Goal: Task Accomplishment & Management: Use online tool/utility

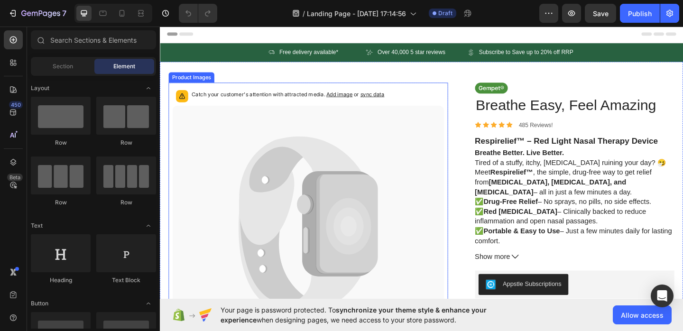
click at [305, 217] on icon at bounding box center [321, 243] width 295 height 261
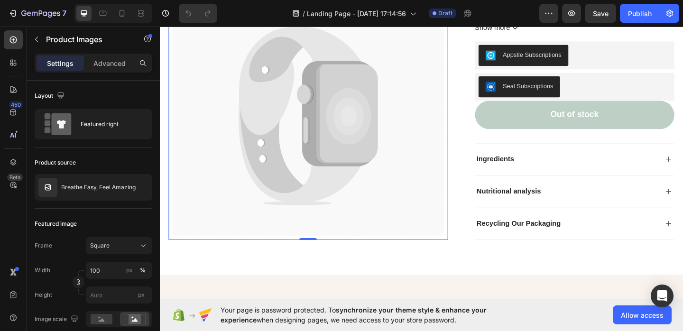
scroll to position [23, 0]
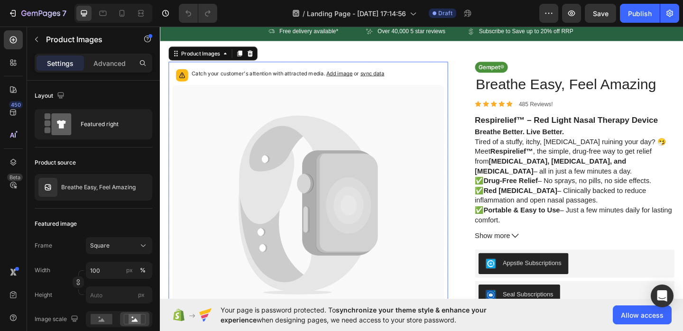
click at [319, 204] on icon at bounding box center [322, 198] width 10 height 22
click at [259, 55] on icon at bounding box center [258, 56] width 6 height 7
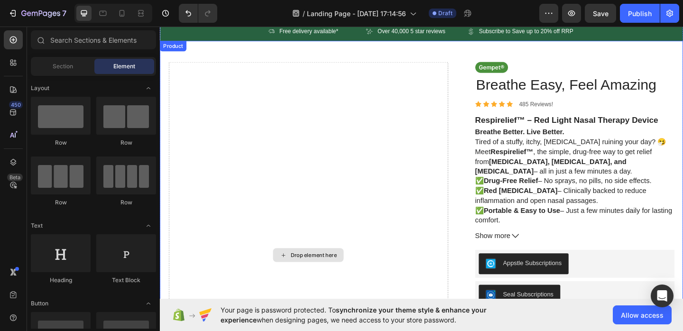
click at [349, 188] on div "Drop element here" at bounding box center [321, 275] width 304 height 420
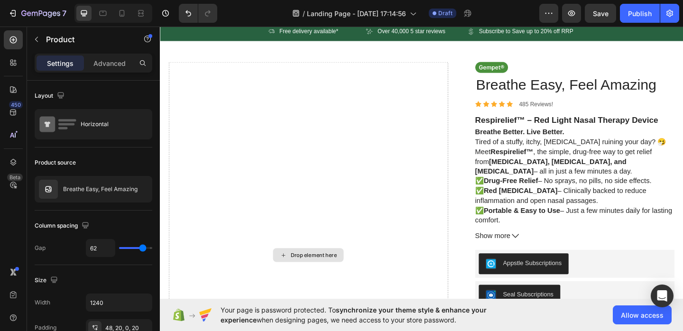
click at [334, 203] on div "Drop element here" at bounding box center [321, 275] width 304 height 420
click at [329, 278] on div "Drop element here" at bounding box center [327, 275] width 50 height 8
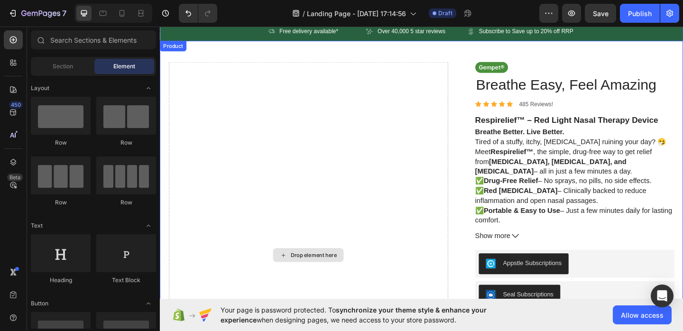
click at [330, 285] on div "Drop element here" at bounding box center [321, 275] width 304 height 420
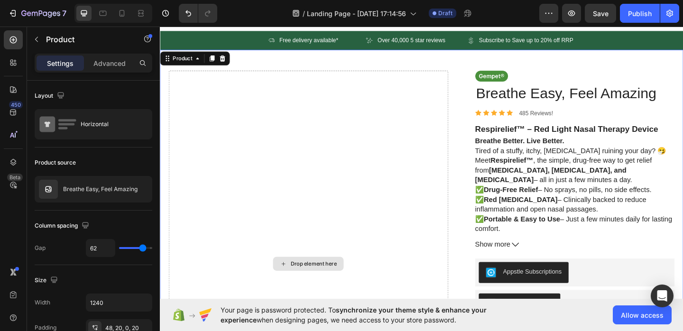
scroll to position [0, 0]
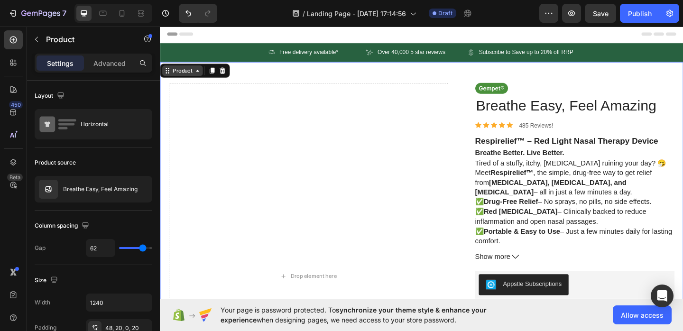
click at [199, 79] on div "Product" at bounding box center [184, 74] width 44 height 11
click at [301, 189] on div "Drop element here" at bounding box center [321, 298] width 304 height 420
click at [324, 293] on div "Drop element here" at bounding box center [321, 297] width 77 height 15
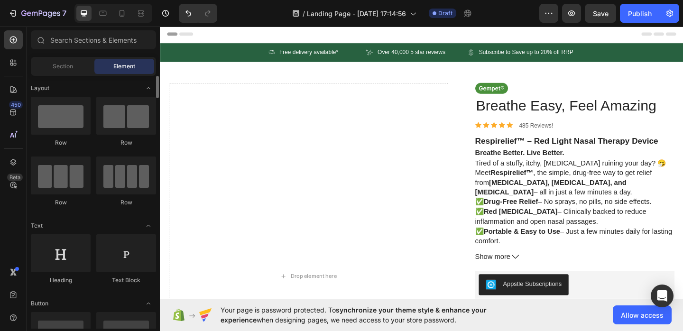
scroll to position [437, 0]
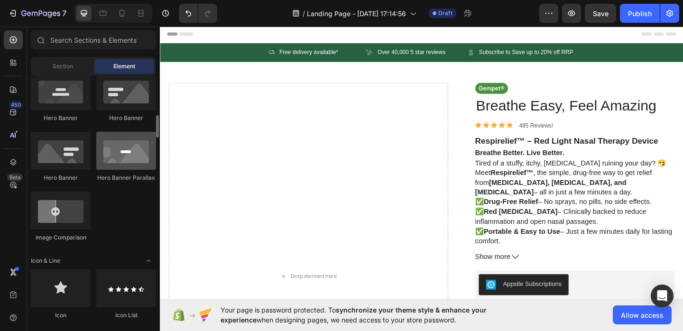
click at [131, 161] on div at bounding box center [126, 151] width 60 height 38
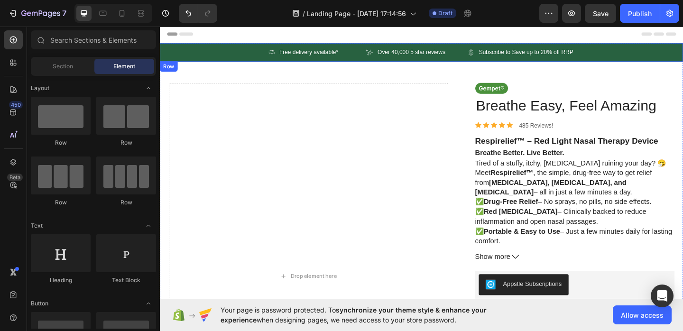
click at [329, 177] on div "Drop element here" at bounding box center [321, 298] width 304 height 420
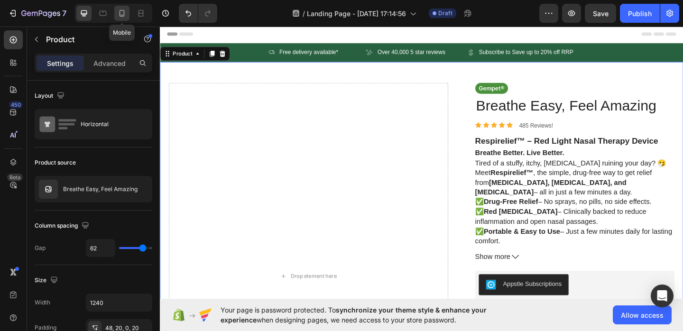
click at [121, 13] on icon at bounding box center [121, 13] width 9 height 9
type input "0"
type input "100%"
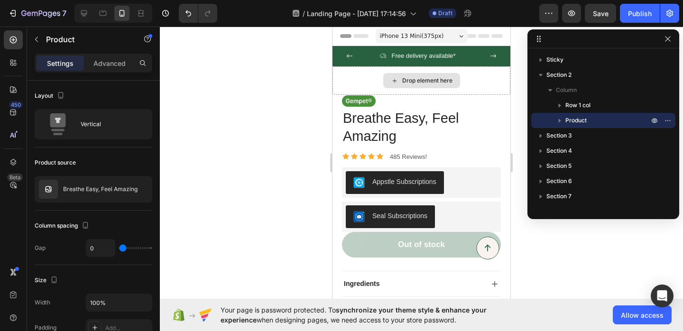
click at [437, 82] on div "Drop element here" at bounding box center [427, 81] width 50 height 8
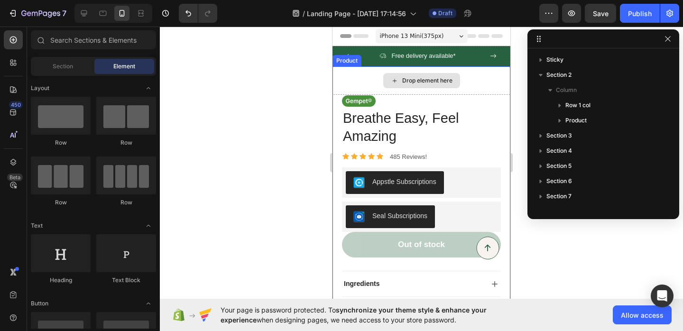
click at [437, 82] on div "Drop element here" at bounding box center [427, 81] width 50 height 8
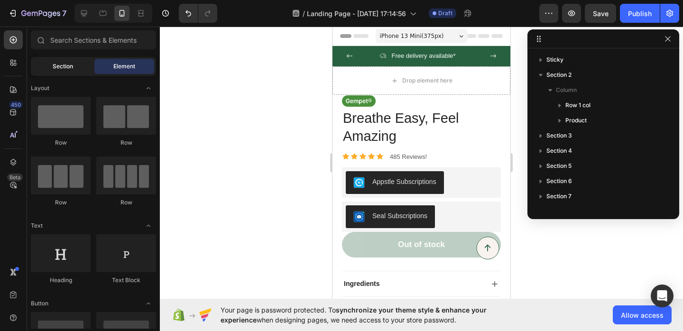
click at [83, 69] on div "Section" at bounding box center [63, 66] width 60 height 15
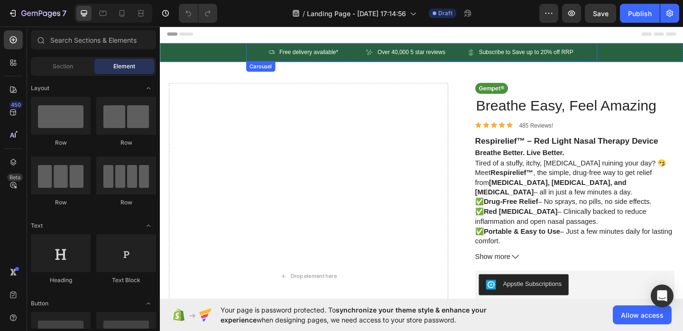
click at [307, 52] on p "Free delivery available*" at bounding box center [322, 54] width 64 height 7
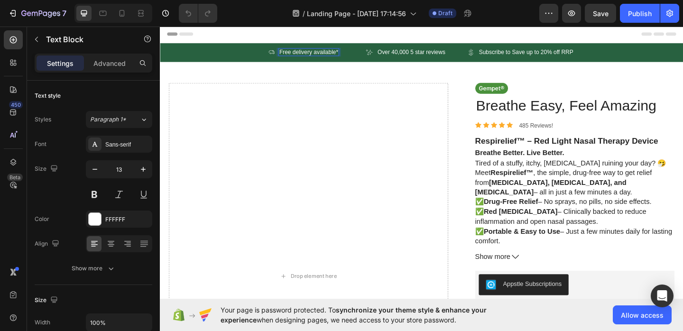
click at [311, 56] on p "Free delivery available*" at bounding box center [322, 54] width 64 height 7
click at [324, 32] on div "Header" at bounding box center [444, 34] width 554 height 19
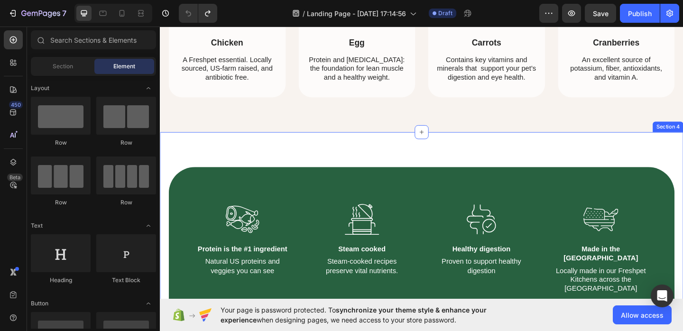
scroll to position [609, 0]
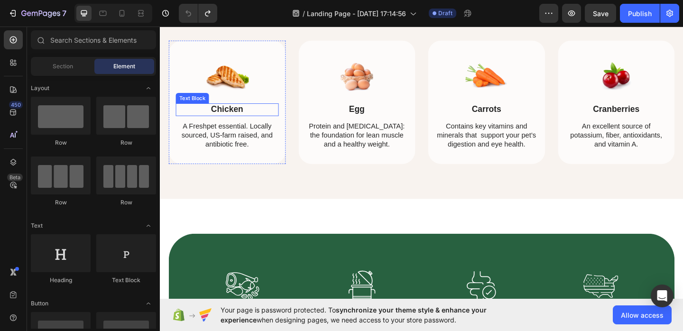
click at [231, 102] on img at bounding box center [232, 80] width 47 height 47
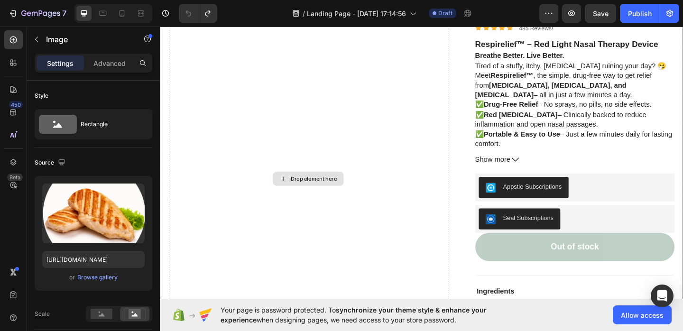
scroll to position [93, 0]
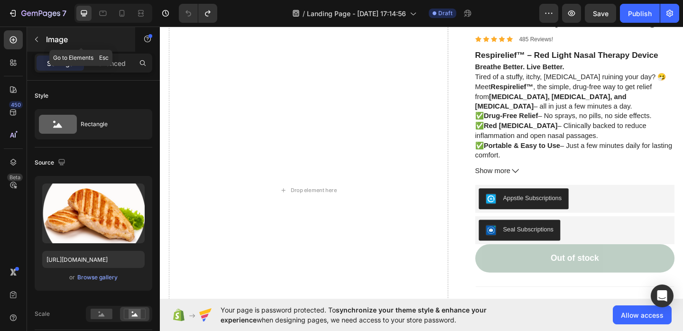
click at [43, 40] on button "button" at bounding box center [36, 39] width 15 height 15
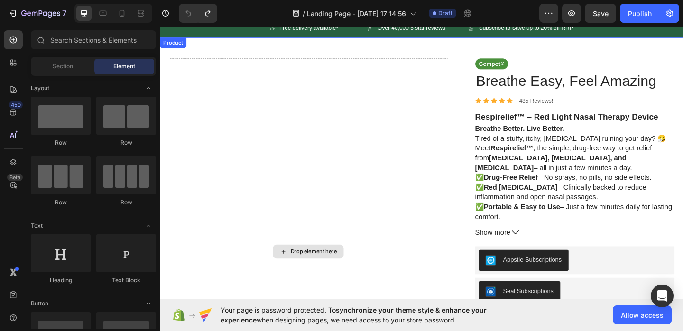
scroll to position [0, 0]
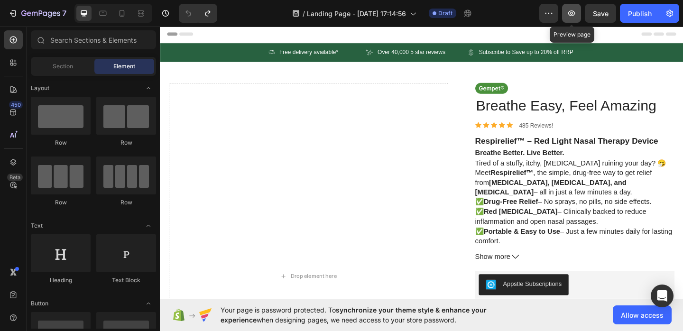
click at [578, 15] on button "button" at bounding box center [571, 13] width 19 height 19
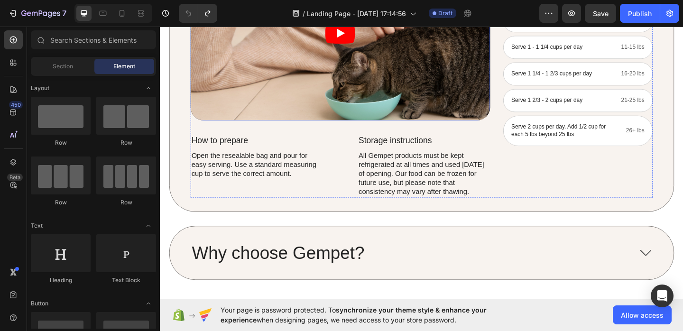
scroll to position [1228, 0]
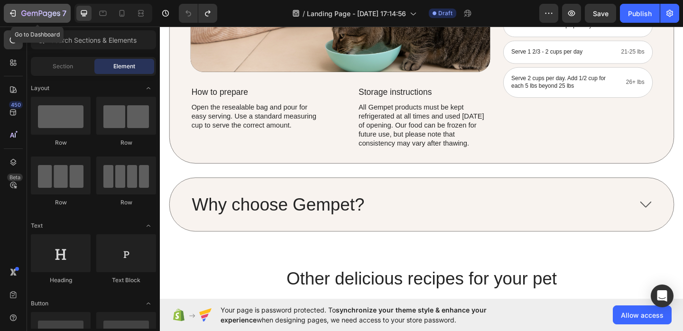
click at [40, 16] on icon "button" at bounding box center [40, 14] width 39 height 8
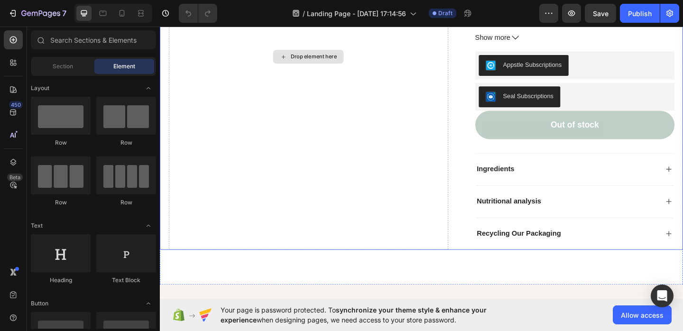
scroll to position [315, 0]
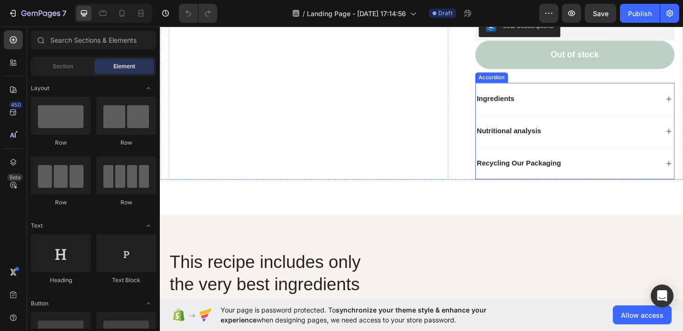
click at [522, 103] on p "Ingredients" at bounding box center [525, 106] width 41 height 10
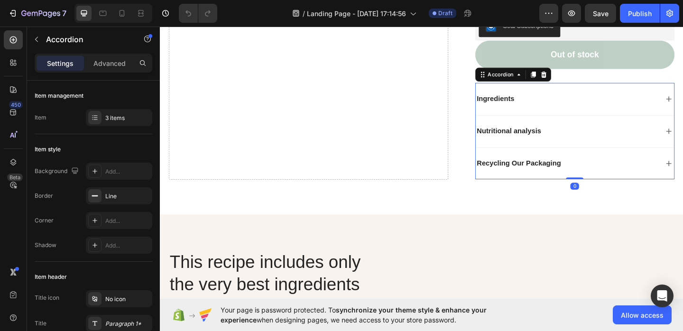
click at [591, 115] on div "Ingredients" at bounding box center [611, 105] width 216 height 35
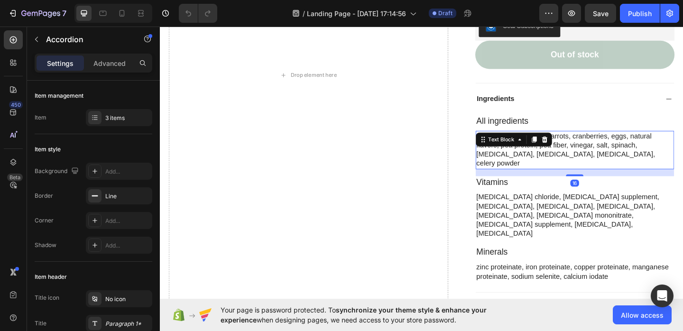
click at [565, 158] on p "Chicken, chicken liver, carrots, cranberries, eggs, natural flavors, pea protei…" at bounding box center [610, 160] width 212 height 39
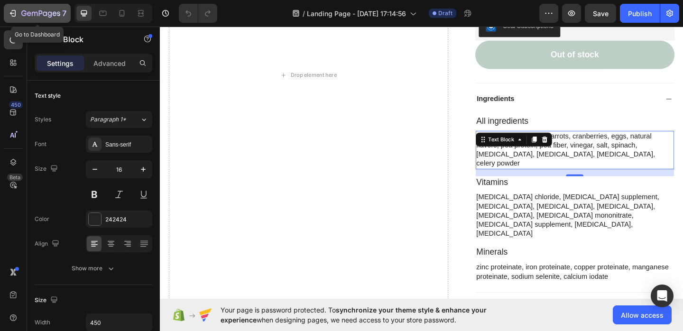
click at [27, 12] on icon "button" at bounding box center [40, 14] width 39 height 8
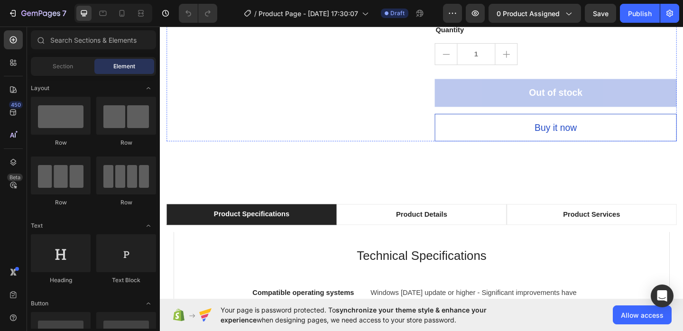
scroll to position [795, 0]
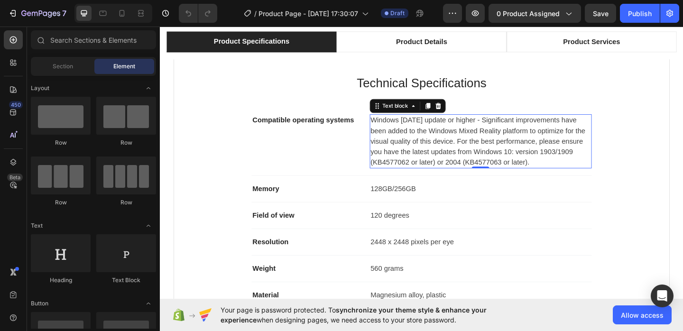
click at [442, 159] on p "Windows [DATE] update or higher - Significant improvements have been added to t…" at bounding box center [509, 151] width 240 height 57
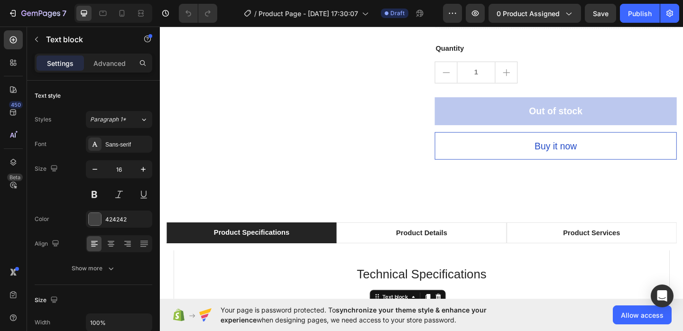
scroll to position [610, 0]
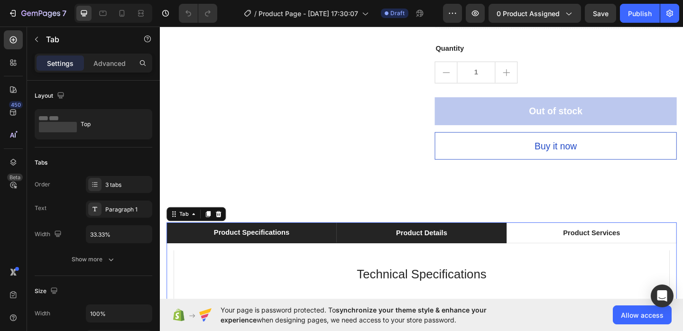
click at [442, 244] on div "Product Details" at bounding box center [444, 251] width 58 height 14
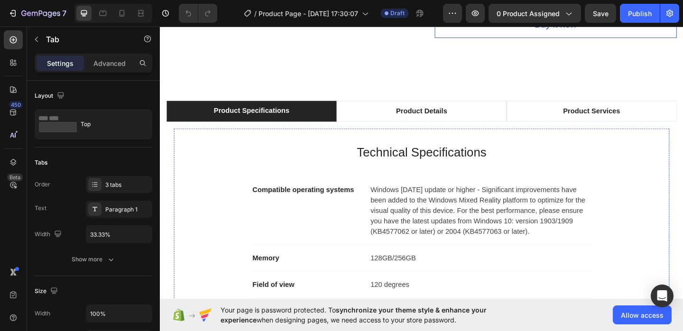
scroll to position [639, 0]
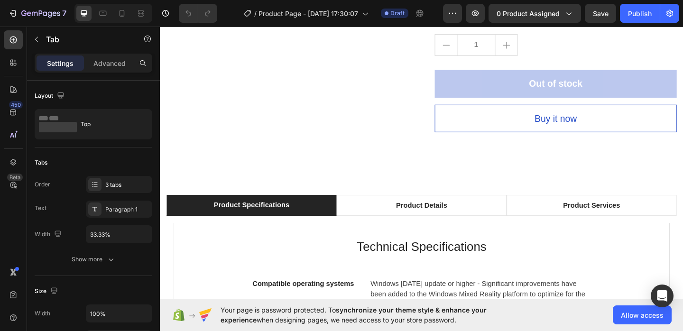
click at [300, 213] on div "Product Specifications" at bounding box center [259, 220] width 85 height 14
click at [241, 215] on p "Product Specifications" at bounding box center [259, 220] width 82 height 11
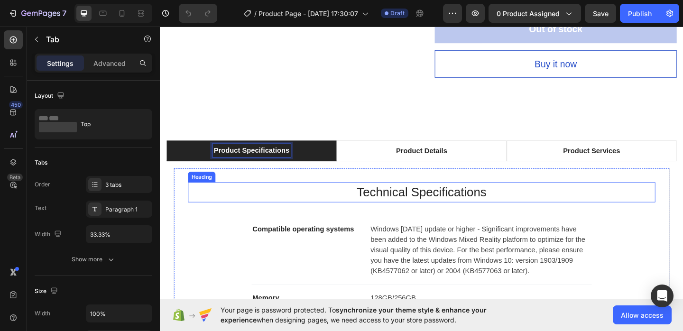
scroll to position [749, 0]
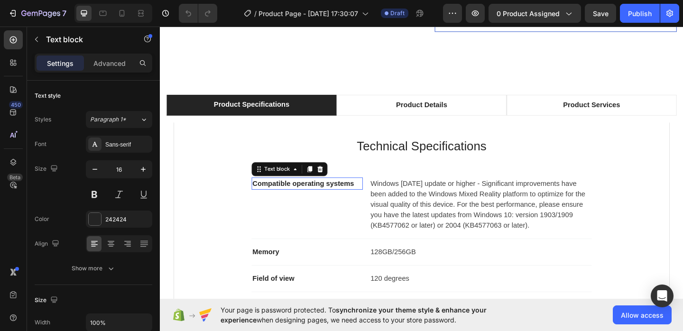
click at [333, 192] on p "Compatible operating systems" at bounding box center [319, 197] width 119 height 11
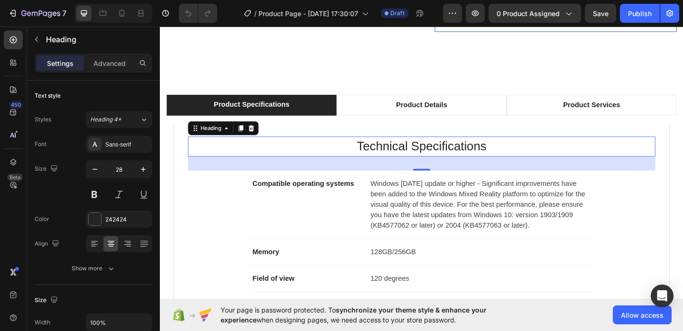
click at [463, 147] on p "Technical Specifications" at bounding box center [444, 157] width 507 height 20
click at [401, 147] on p "Technical Specifications" at bounding box center [444, 157] width 507 height 20
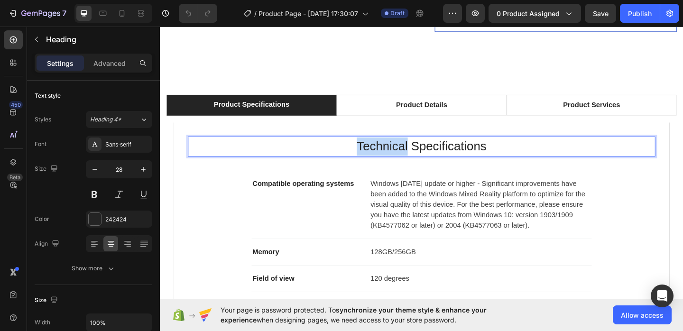
click at [401, 147] on p "Technical Specifications" at bounding box center [444, 157] width 507 height 20
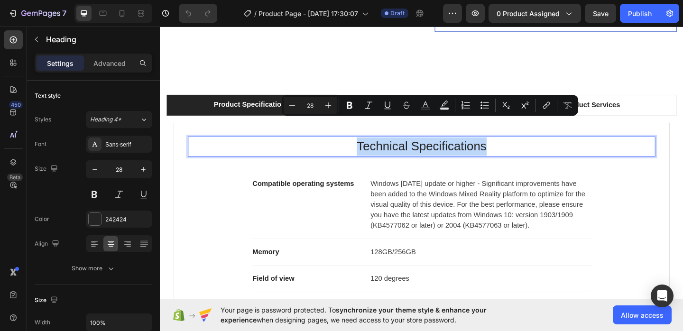
copy p "Technical Specifications"
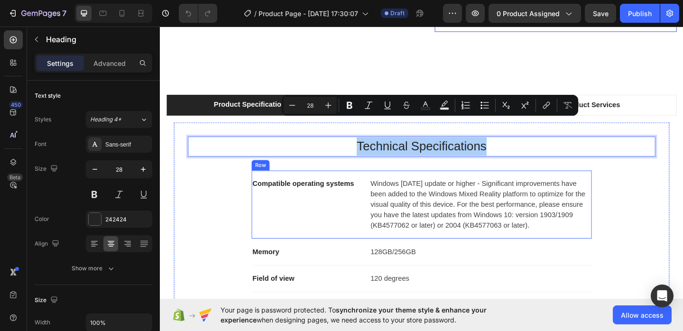
click at [403, 192] on p "Windows [DATE] update or higher - Significant improvements have been added to t…" at bounding box center [509, 220] width 240 height 57
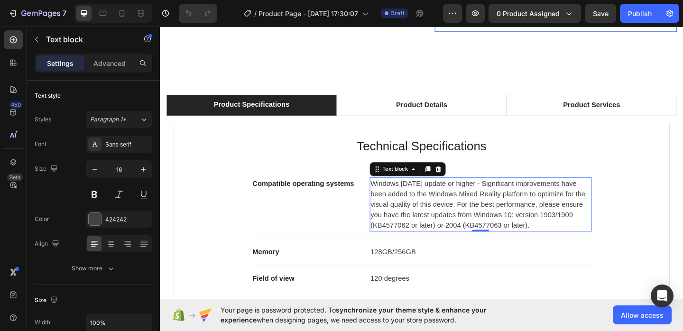
click at [432, 192] on p "Windows [DATE] update or higher - Significant improvements have been added to t…" at bounding box center [509, 220] width 240 height 57
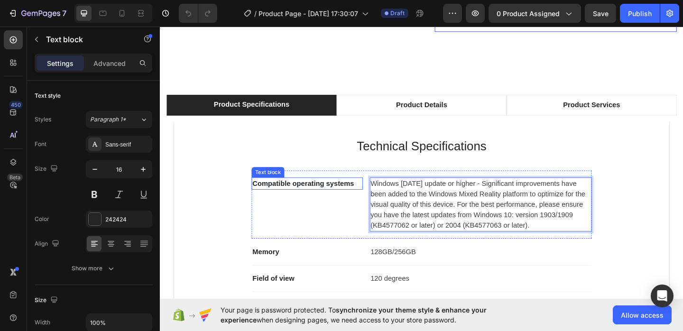
click at [328, 192] on p "Compatible operating systems" at bounding box center [319, 197] width 119 height 11
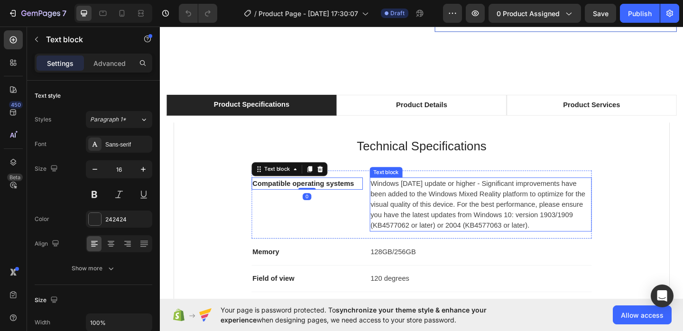
click at [445, 192] on p "Windows [DATE] update or higher - Significant improvements have been added to t…" at bounding box center [509, 220] width 240 height 57
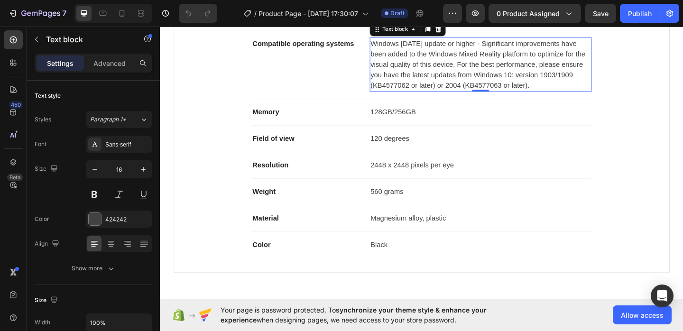
scroll to position [840, 0]
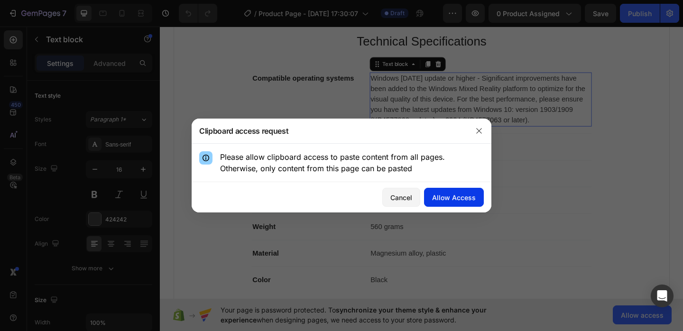
click at [438, 196] on div "Allow Access" at bounding box center [454, 198] width 44 height 10
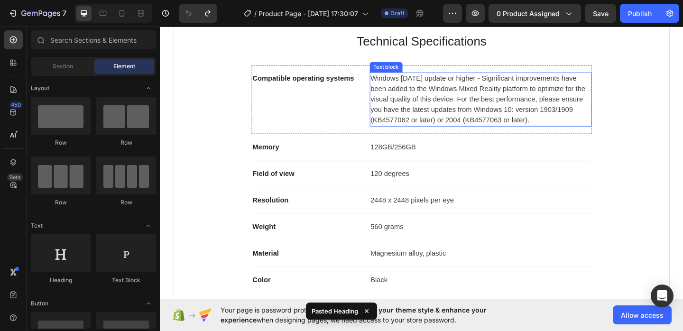
click at [415, 112] on p "Windows [DATE] update or higher - Significant improvements have been added to t…" at bounding box center [509, 105] width 240 height 57
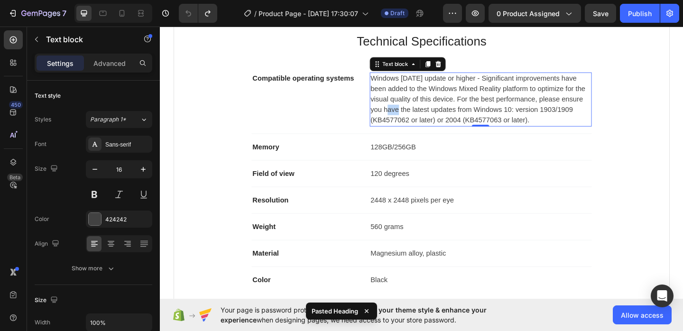
click at [415, 112] on p "Windows [DATE] update or higher - Significant improvements have been added to t…" at bounding box center [509, 105] width 240 height 57
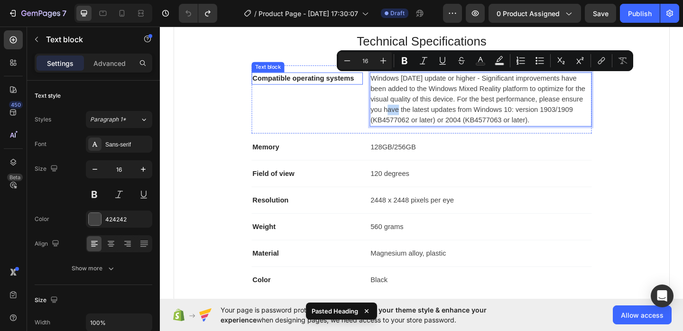
click at [336, 83] on p "Compatible operating systems" at bounding box center [319, 82] width 119 height 11
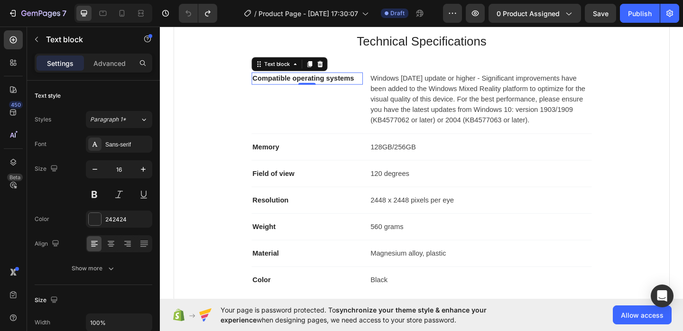
click at [313, 85] on p "Compatible operating systems" at bounding box center [319, 82] width 119 height 11
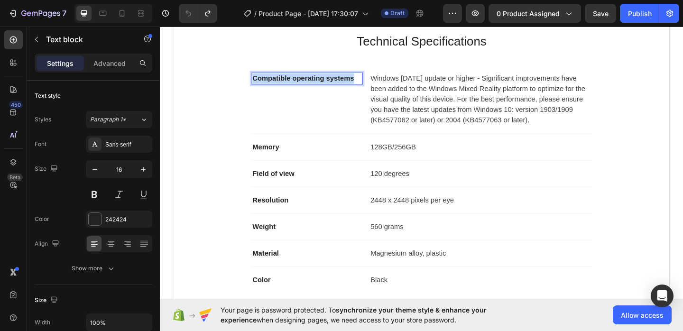
click at [313, 85] on p "Compatible operating systems" at bounding box center [319, 82] width 119 height 11
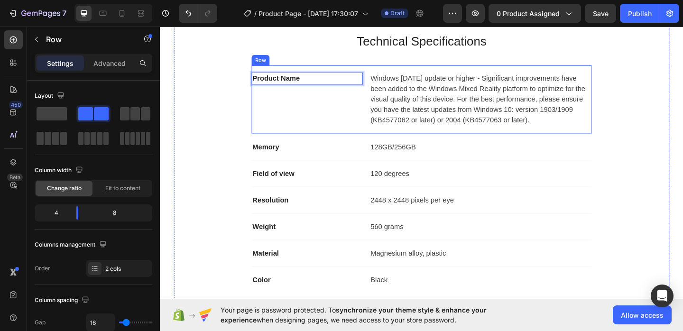
click at [321, 112] on div "Product Name Text block 0" at bounding box center [319, 105] width 121 height 59
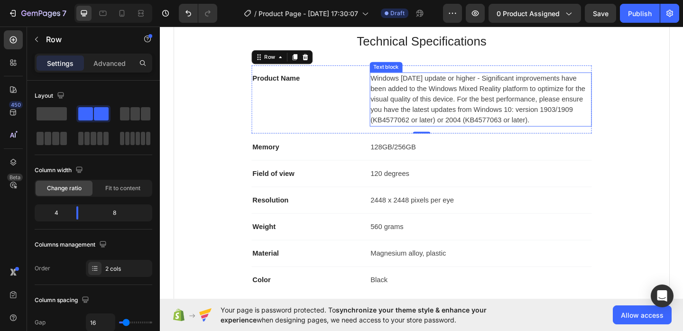
click at [418, 101] on p "Windows [DATE] update or higher - Significant improvements have been added to t…" at bounding box center [509, 105] width 240 height 57
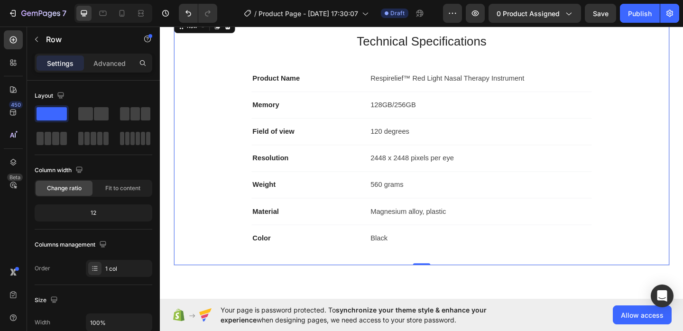
click at [683, 171] on div "Technical Specifications Heading Product Name Text block Respirelief™ Red Light…" at bounding box center [444, 151] width 509 height 239
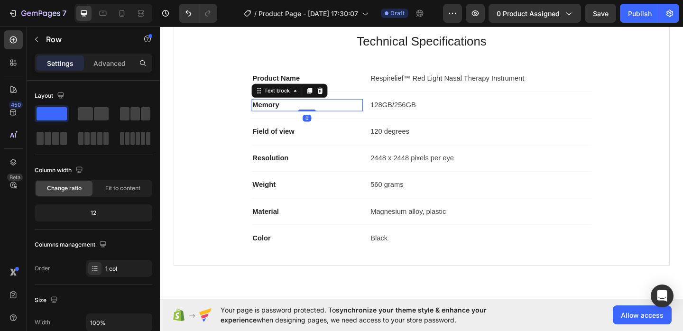
click at [260, 109] on p "Memory" at bounding box center [319, 111] width 119 height 11
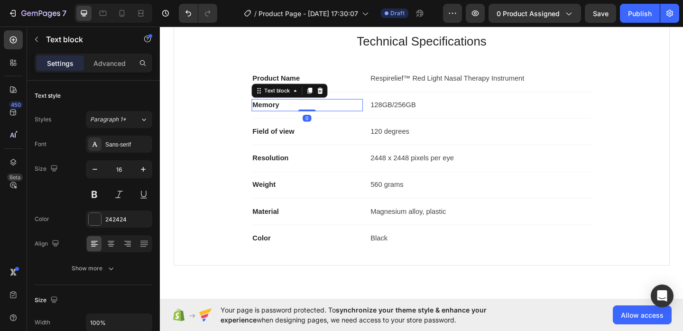
click at [268, 114] on p "Memory" at bounding box center [319, 111] width 119 height 11
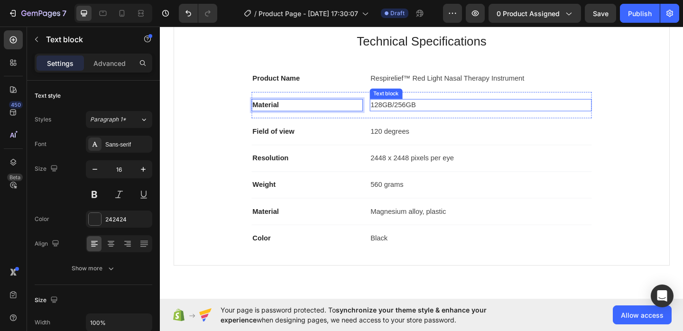
click at [423, 112] on p "128GB/256GB" at bounding box center [509, 111] width 240 height 11
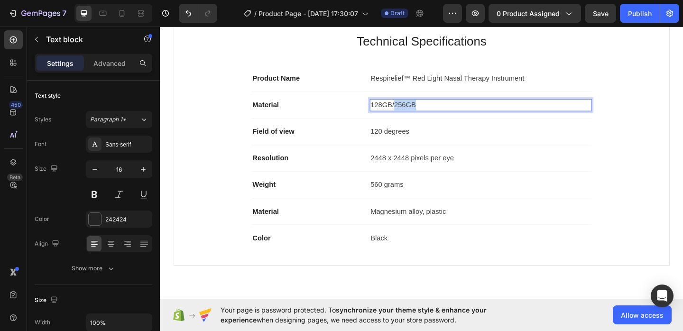
click at [423, 112] on p "128GB/256GB" at bounding box center [509, 111] width 240 height 11
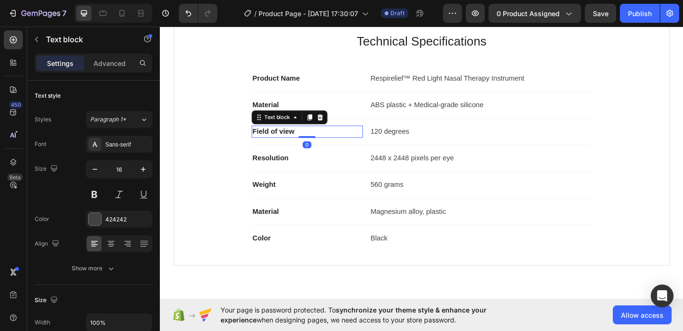
click at [286, 140] on p "Field of view" at bounding box center [319, 140] width 119 height 11
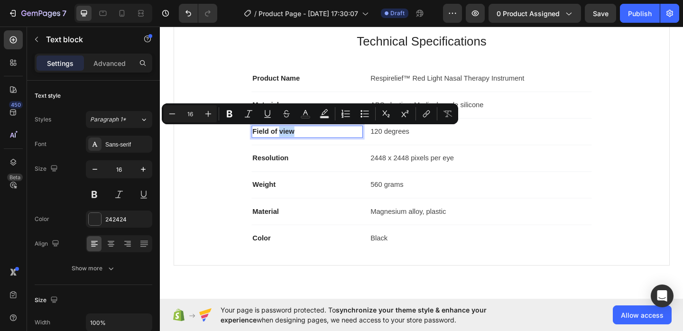
click at [287, 140] on p "Field of view" at bounding box center [319, 140] width 119 height 11
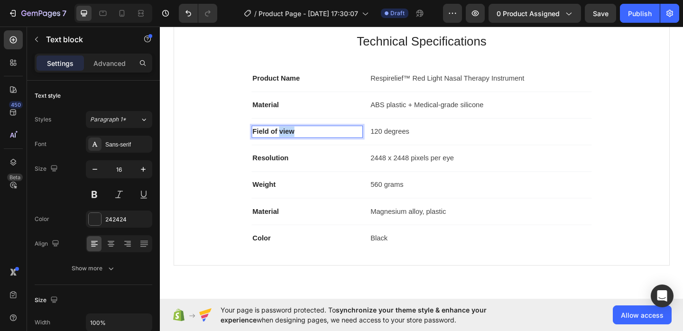
click at [287, 140] on p "Field of view" at bounding box center [319, 140] width 119 height 11
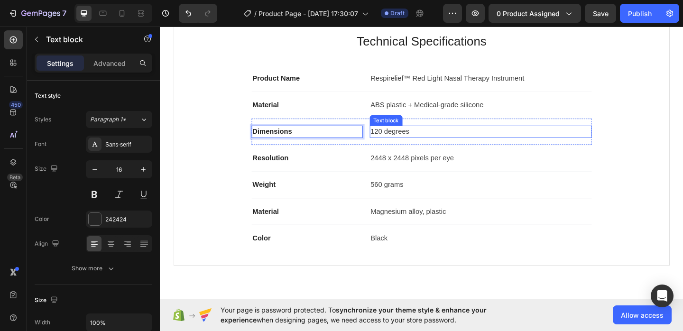
click at [416, 144] on p "120 degrees" at bounding box center [509, 140] width 240 height 11
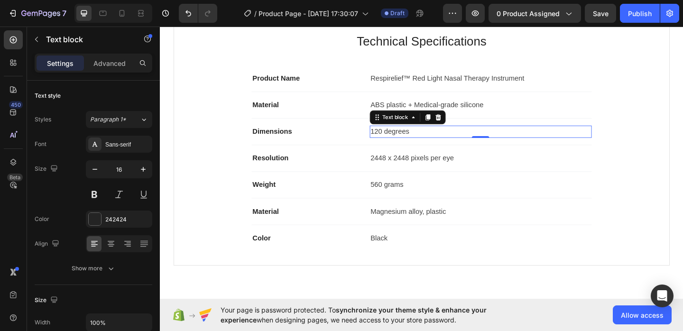
click at [416, 144] on p "120 degrees" at bounding box center [509, 140] width 240 height 11
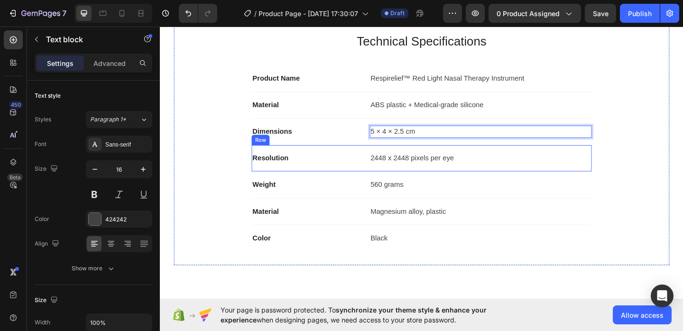
click at [279, 177] on div "Resolution Text block 2448 x 2448 pixels per eye Text block Row" at bounding box center [444, 170] width 370 height 29
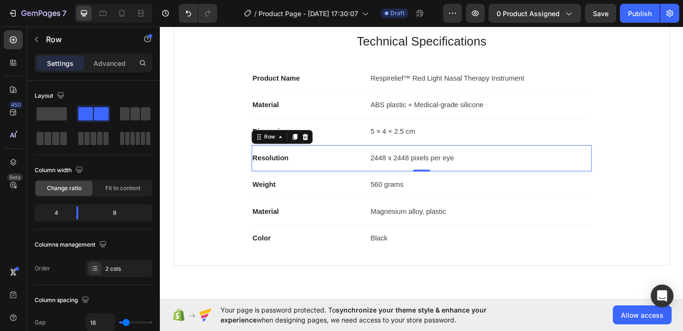
click at [281, 173] on p "Resolution" at bounding box center [319, 169] width 119 height 11
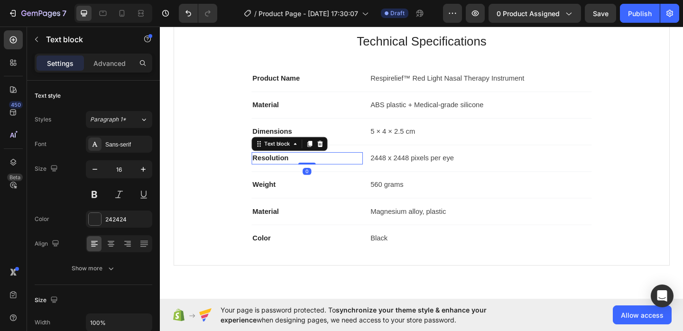
click at [281, 173] on p "Resolution" at bounding box center [319, 169] width 119 height 11
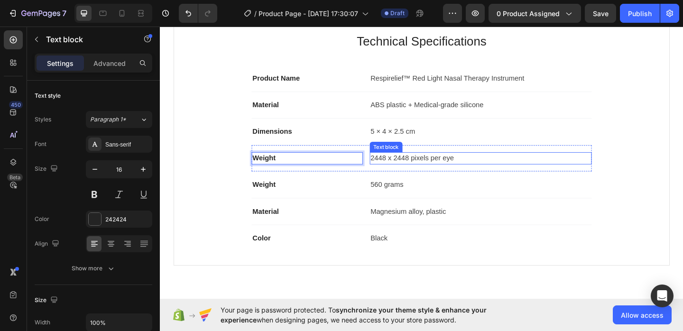
click at [415, 172] on p "2448 x 2448 pixels per eye" at bounding box center [509, 169] width 240 height 11
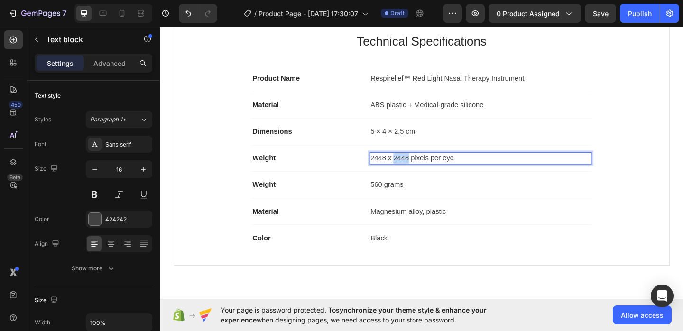
click at [415, 172] on p "2448 x 2448 pixels per eye" at bounding box center [509, 169] width 240 height 11
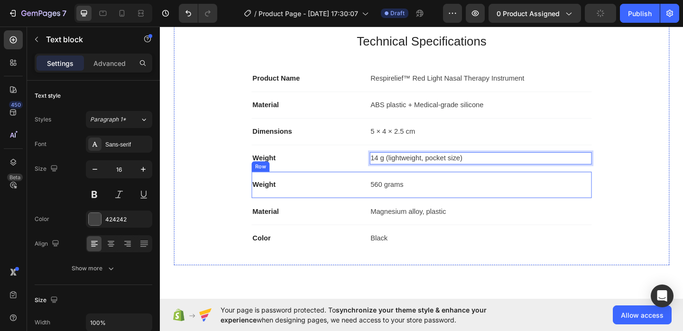
click at [274, 193] on p "Weight" at bounding box center [319, 198] width 119 height 11
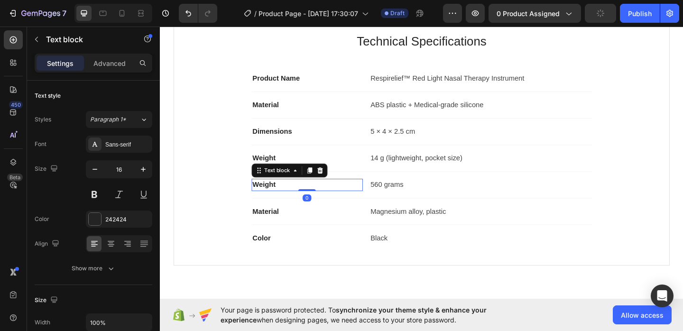
click at [275, 197] on p "Weight" at bounding box center [319, 198] width 119 height 11
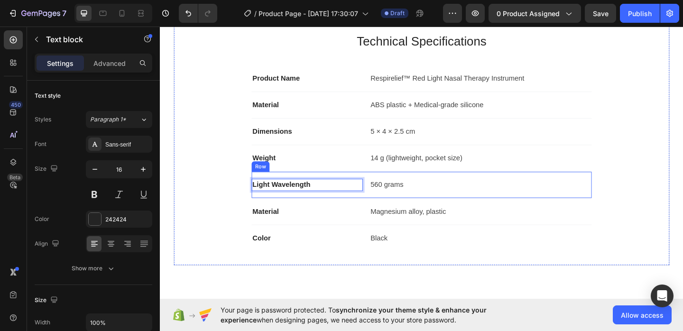
click at [396, 204] on p "560 grams" at bounding box center [509, 198] width 240 height 11
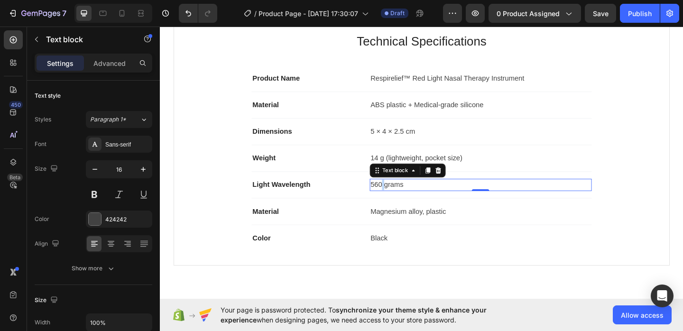
click at [396, 204] on p "560 grams" at bounding box center [509, 198] width 240 height 11
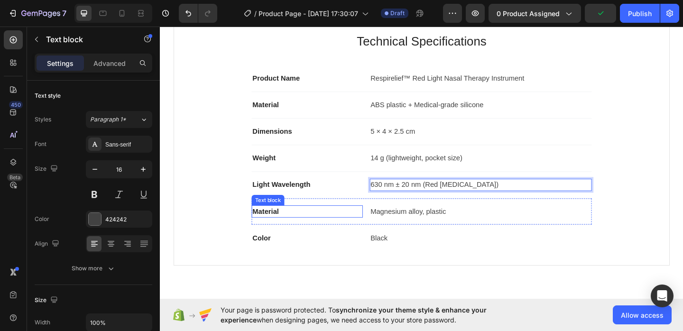
click at [268, 233] on p "Material" at bounding box center [319, 227] width 119 height 11
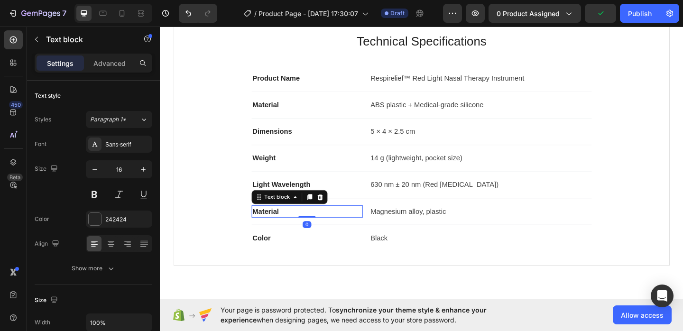
click at [268, 233] on p "Material" at bounding box center [319, 227] width 119 height 11
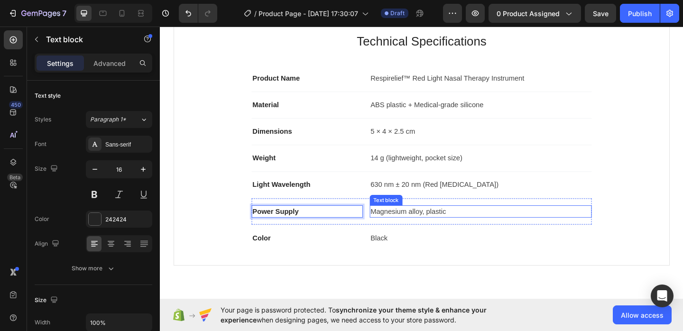
click at [425, 230] on p "Magnesium alloy, plastic" at bounding box center [509, 227] width 240 height 11
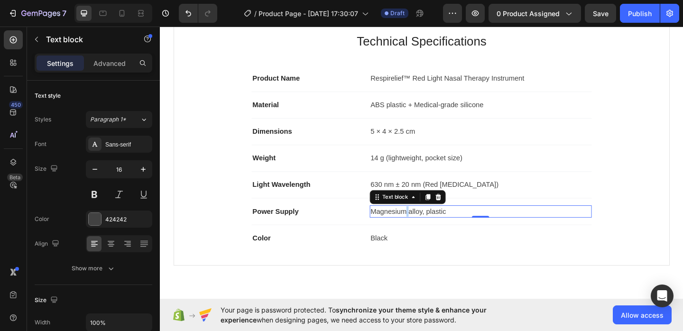
click at [425, 230] on p "Magnesium alloy, plastic" at bounding box center [509, 227] width 240 height 11
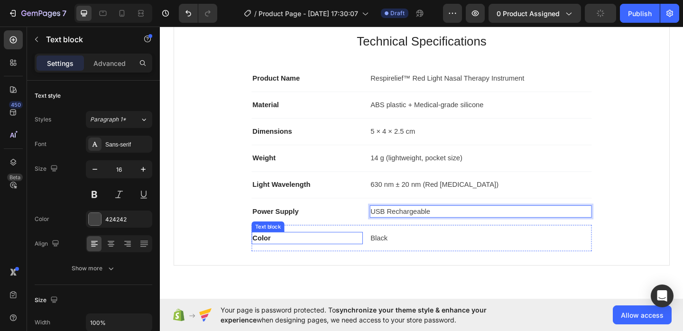
click at [260, 256] on p "Color" at bounding box center [319, 256] width 119 height 11
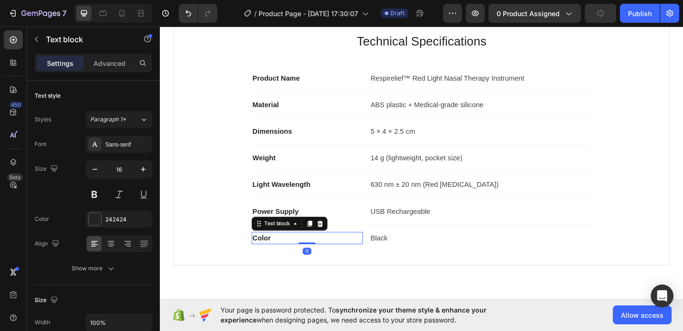
click at [260, 256] on p "Color" at bounding box center [319, 256] width 119 height 11
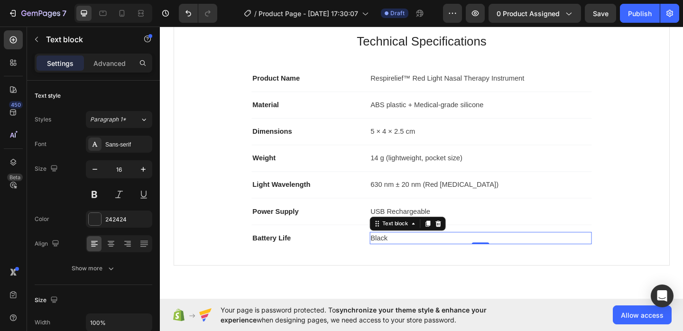
click at [407, 253] on p "Black" at bounding box center [509, 256] width 240 height 11
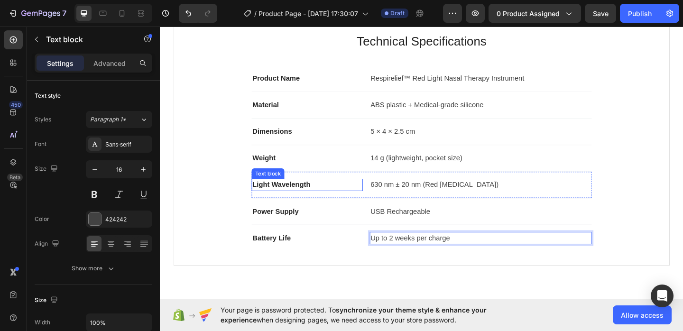
scroll to position [944, 0]
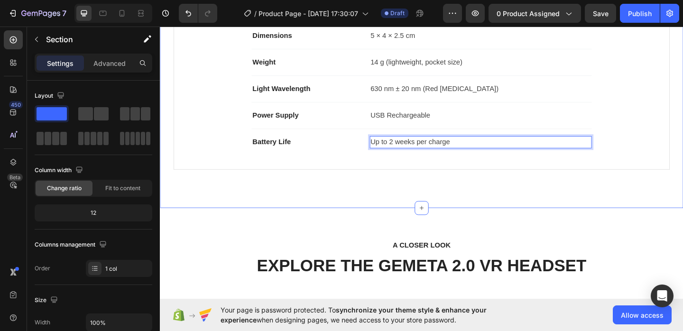
click at [309, 205] on div "Product Specifications Product Details Product Services Technical Specification…" at bounding box center [444, 36] width 569 height 376
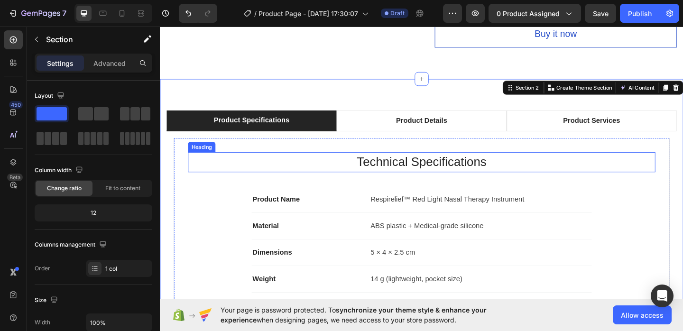
scroll to position [751, 0]
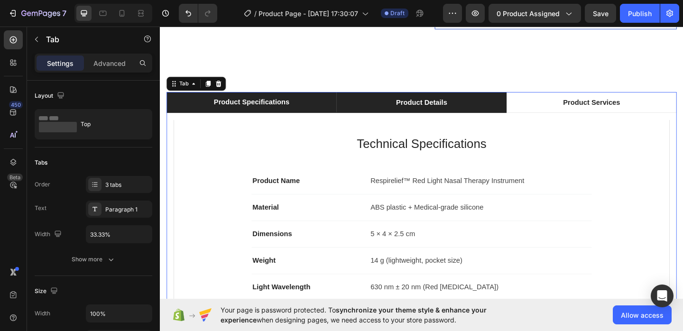
click at [438, 103] on p "Product Details" at bounding box center [445, 108] width 56 height 11
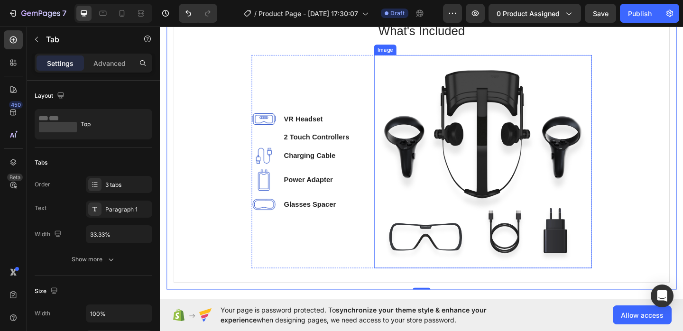
scroll to position [827, 0]
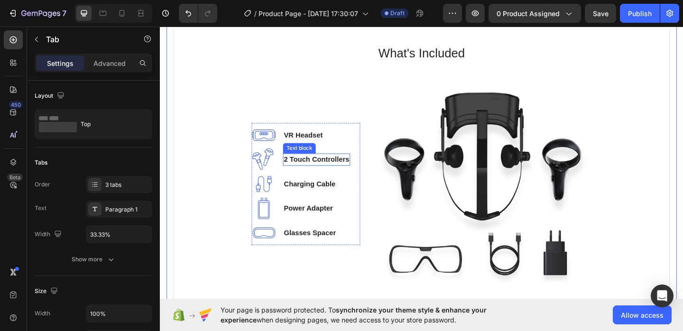
click at [358, 170] on p "2 Touch Controllers" at bounding box center [330, 171] width 71 height 11
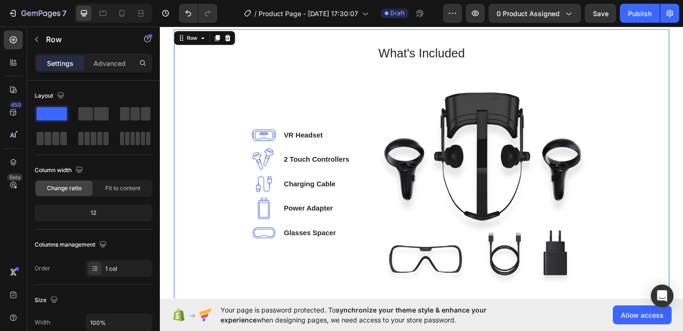
click at [659, 199] on div "What's Included Heading Image VR Headset Text block Image 2 Touch Controllers T…" at bounding box center [444, 179] width 509 height 268
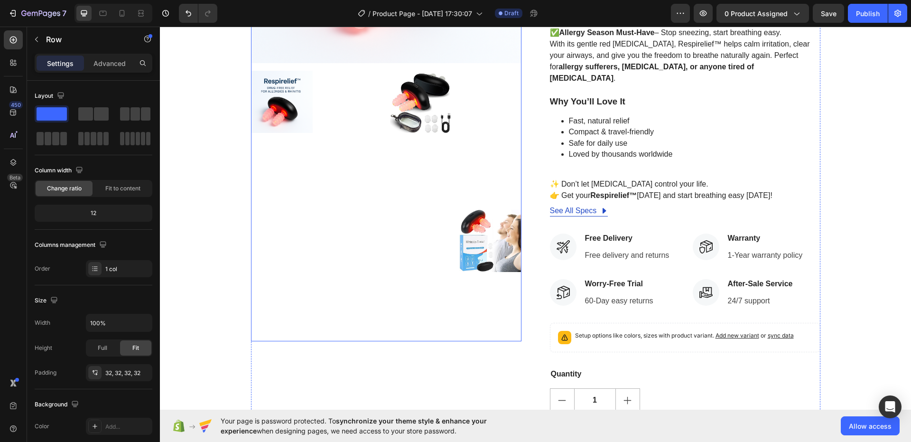
scroll to position [287, 0]
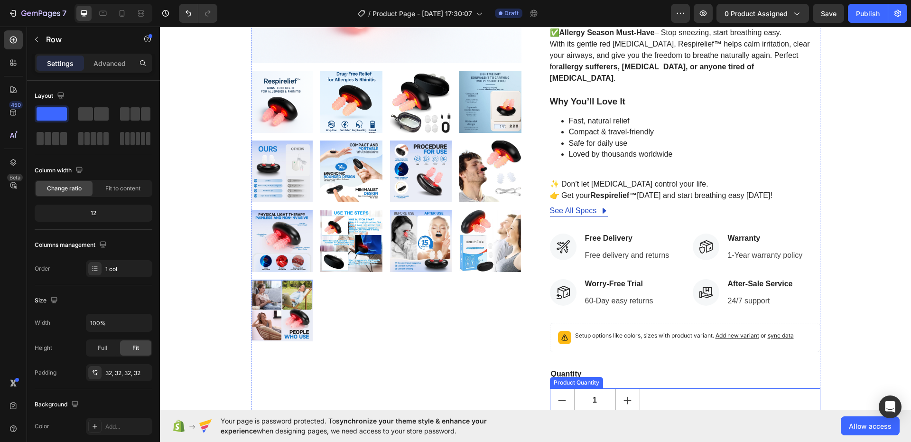
click at [616, 331] on button "increment" at bounding box center [628, 400] width 24 height 23
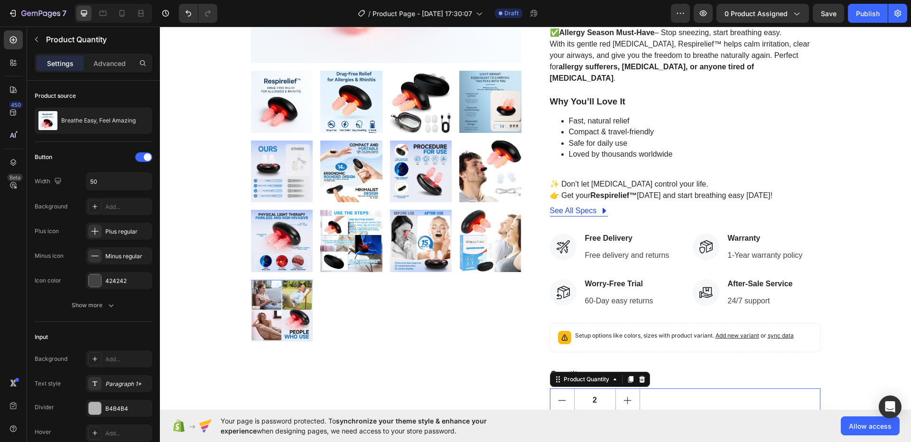
click at [616, 331] on button "increment" at bounding box center [628, 400] width 24 height 23
type input "3"
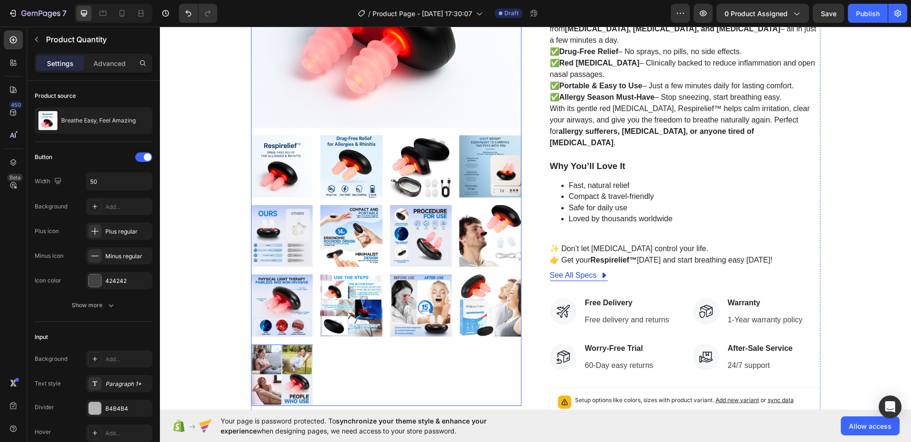
scroll to position [82, 0]
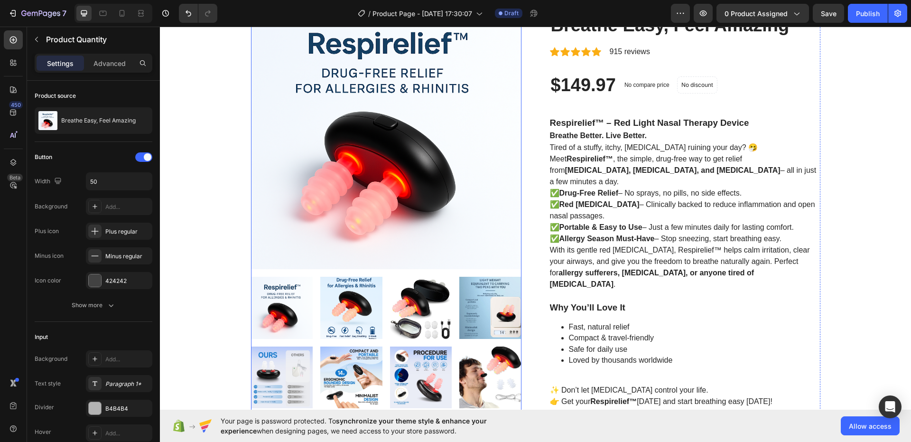
click at [362, 301] on img at bounding box center [351, 308] width 62 height 62
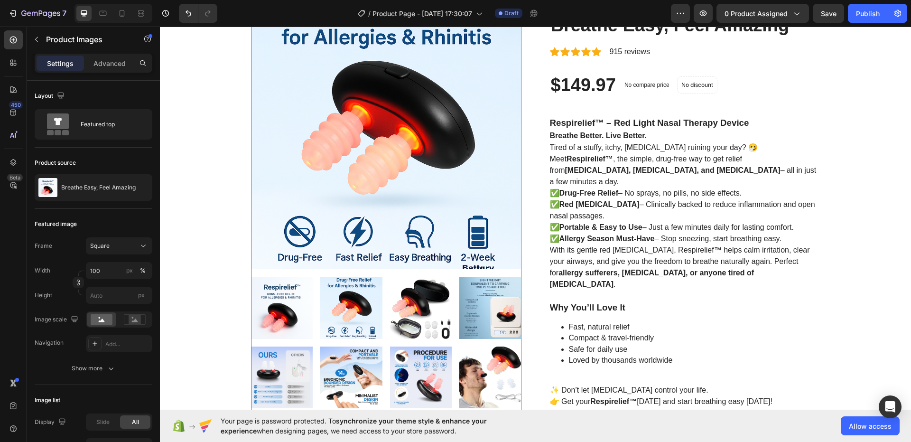
click at [261, 307] on img at bounding box center [282, 308] width 62 height 62
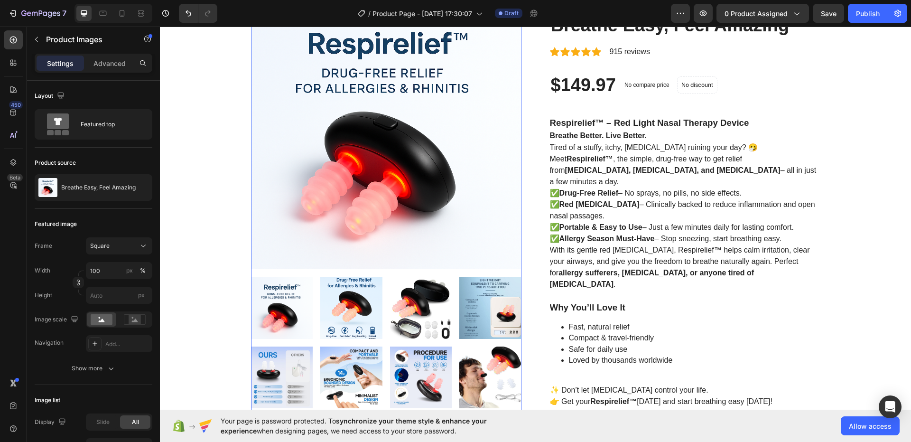
click at [352, 310] on img at bounding box center [351, 308] width 62 height 62
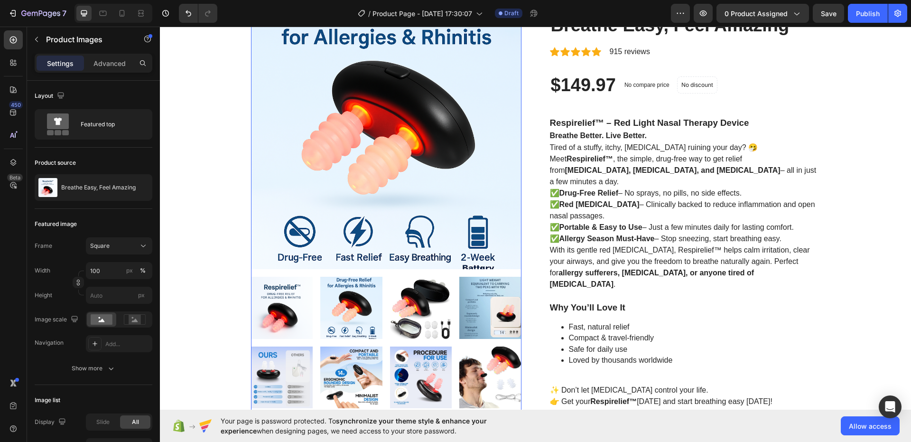
click at [390, 311] on img at bounding box center [421, 308] width 62 height 62
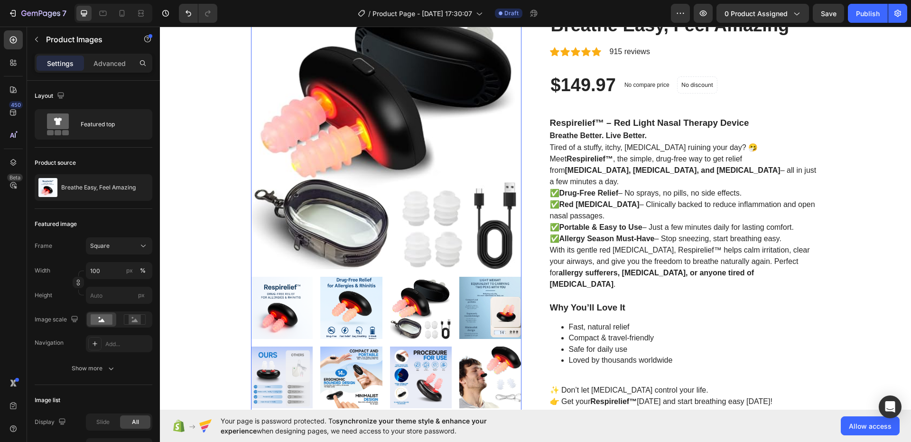
click at [452, 311] on div at bounding box center [386, 412] width 270 height 270
click at [472, 314] on img at bounding box center [490, 308] width 62 height 62
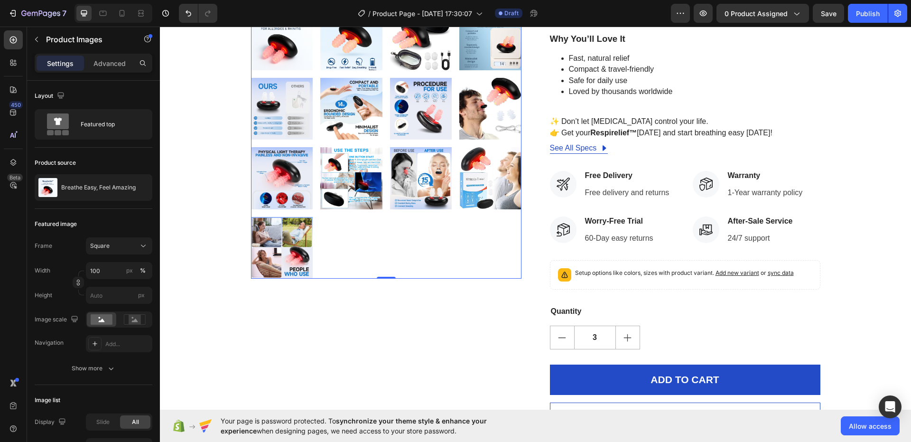
scroll to position [218, 0]
